Goal: Task Accomplishment & Management: Use online tool/utility

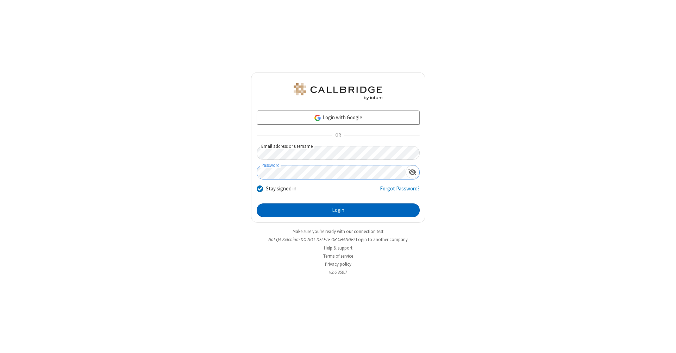
click at [338, 210] on button "Login" at bounding box center [338, 210] width 163 height 14
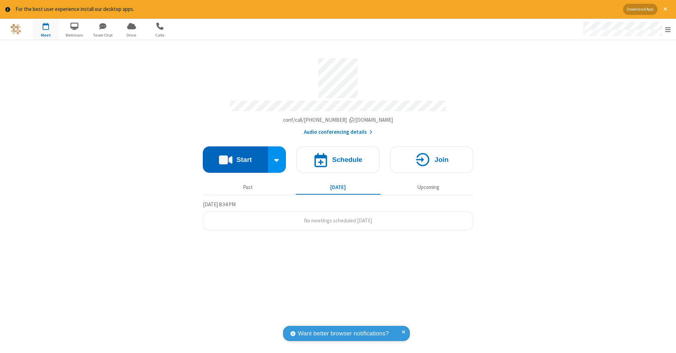
click at [235, 156] on button "Start" at bounding box center [235, 159] width 65 height 26
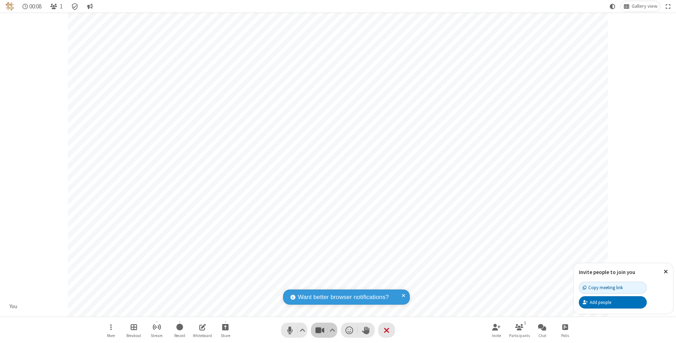
click at [320, 330] on span "Stop video (⌘+Shift+V)" at bounding box center [319, 330] width 11 height 10
click at [320, 330] on span "Start video (⌘+Shift+V)" at bounding box center [319, 330] width 11 height 10
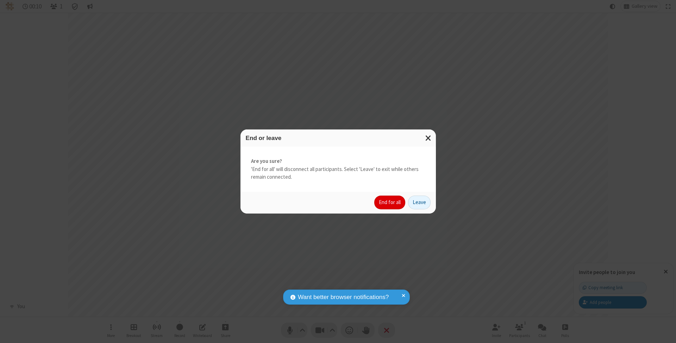
click at [390, 202] on button "End for all" at bounding box center [389, 203] width 31 height 14
